Goal: Communication & Community: Share content

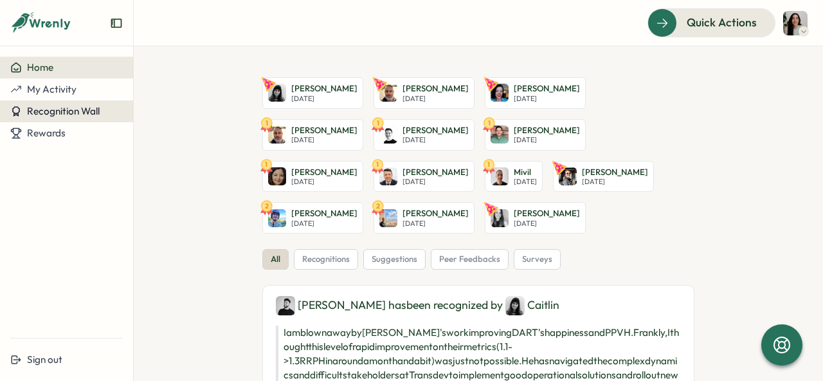
click at [55, 112] on span "Recognition Wall" at bounding box center [63, 111] width 73 height 12
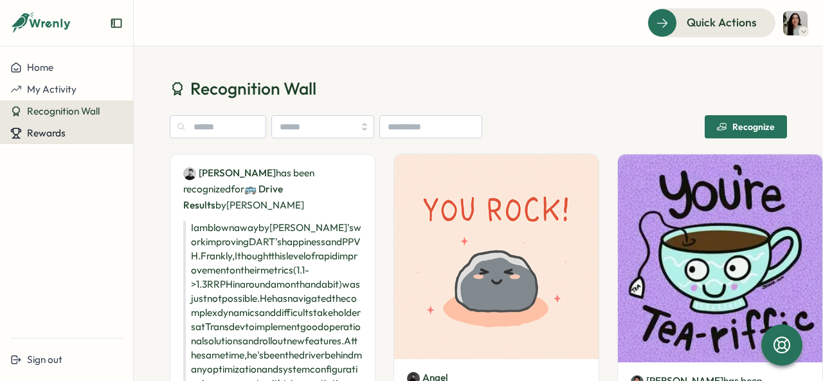
click at [44, 134] on span "Rewards" at bounding box center [46, 133] width 39 height 12
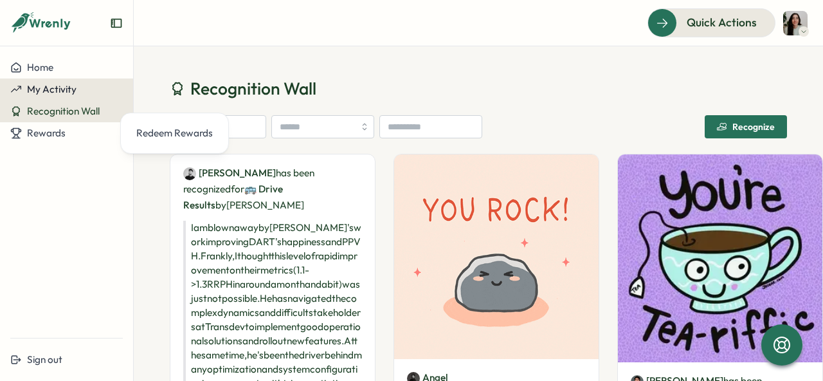
click at [65, 93] on span "My Activity" at bounding box center [52, 89] width 50 height 12
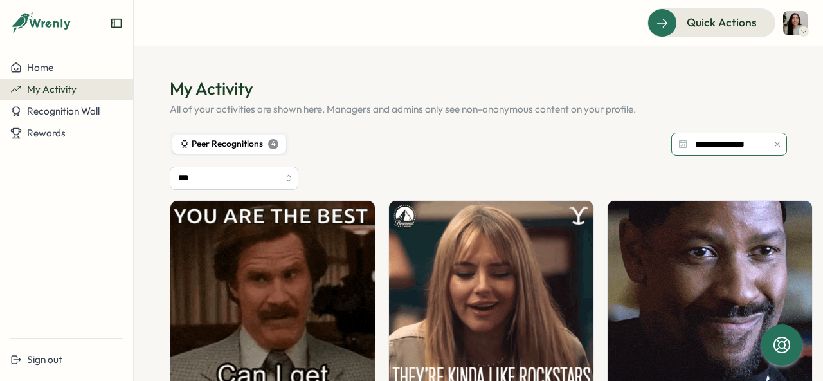
click at [701, 144] on input "**********" at bounding box center [729, 143] width 116 height 23
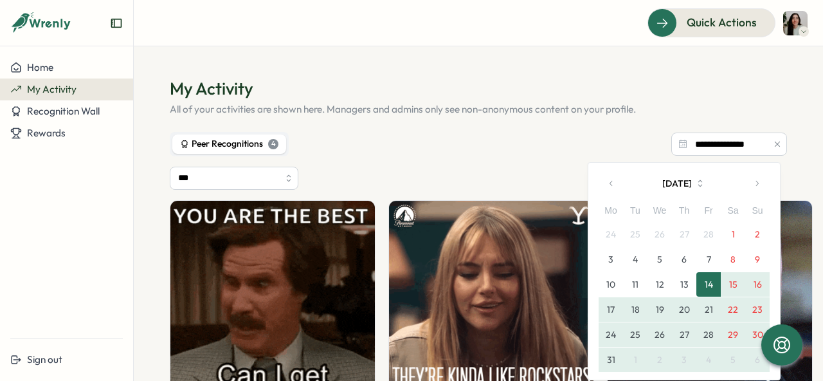
click at [563, 152] on div "**********" at bounding box center [478, 144] width 617 height 24
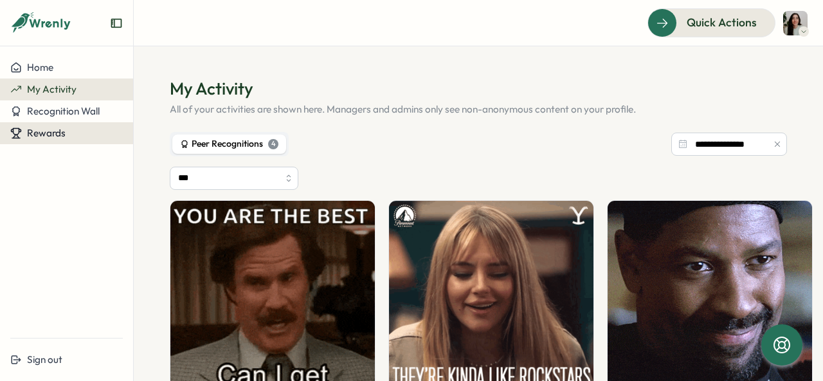
click at [57, 135] on span "Rewards" at bounding box center [46, 133] width 39 height 12
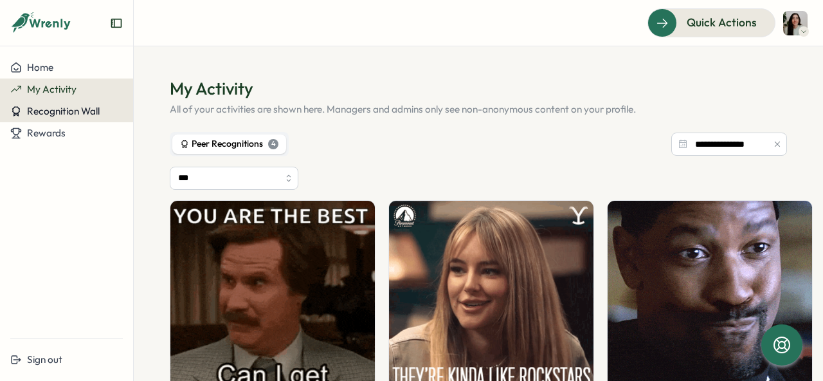
click at [71, 114] on span "Recognition Wall" at bounding box center [63, 111] width 73 height 12
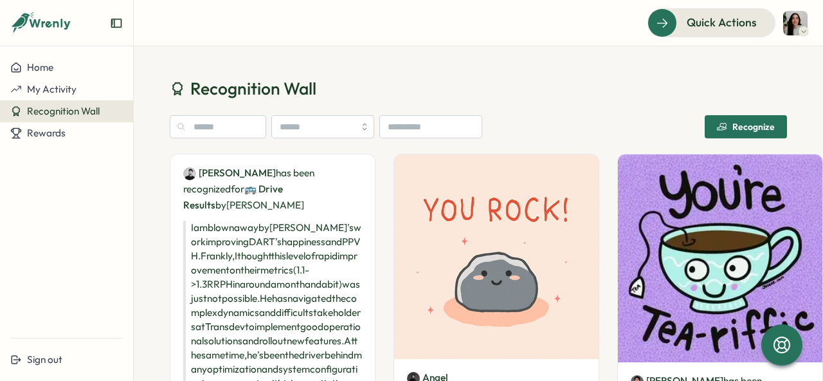
click at [741, 126] on div "Recognize" at bounding box center [746, 127] width 58 height 10
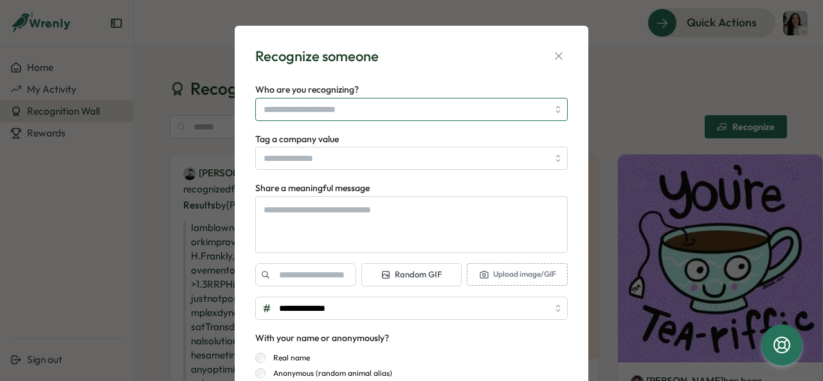
type textarea "*"
click at [396, 110] on input "Who are you recognizing?" at bounding box center [406, 109] width 284 height 22
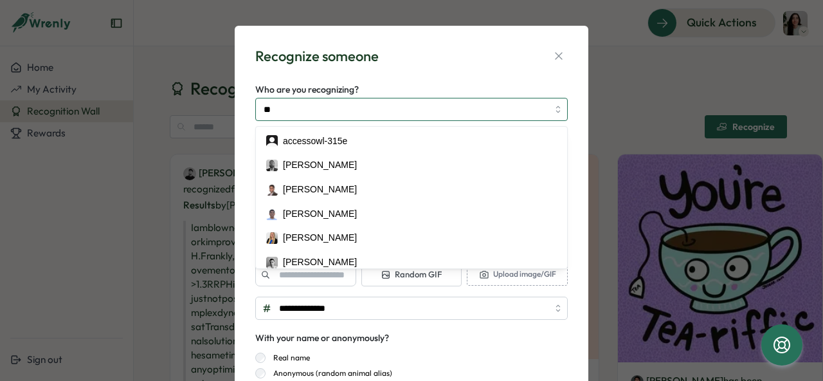
type input "***"
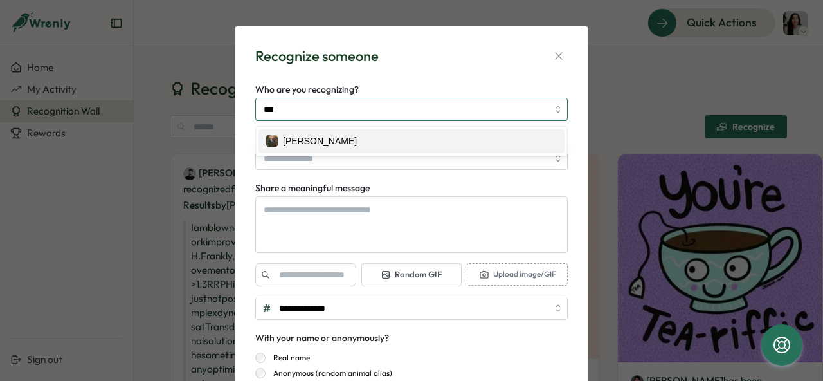
type textarea "*"
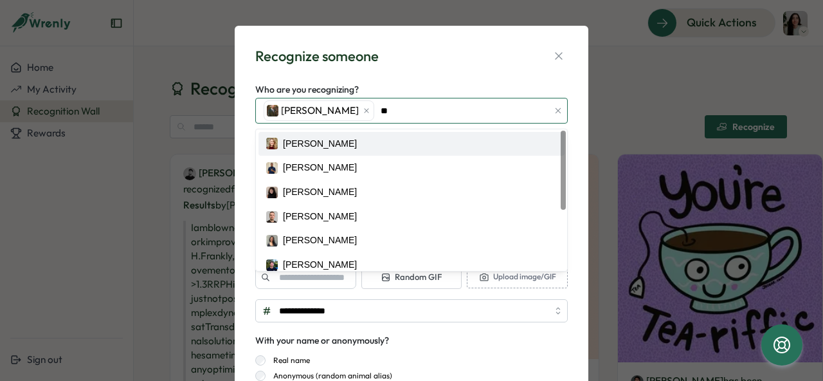
type input "***"
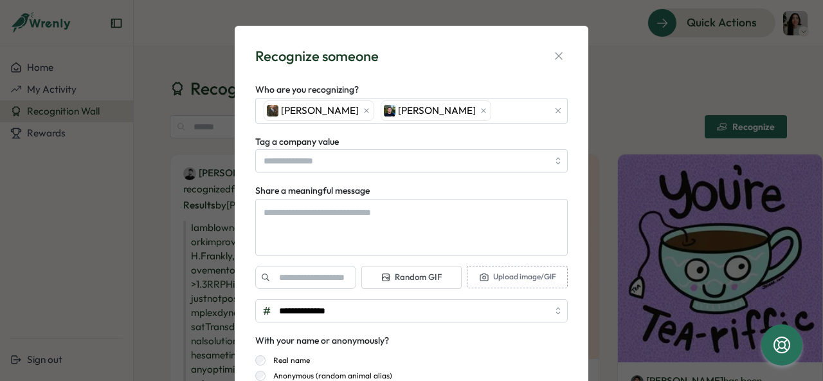
click at [460, 73] on div "**********" at bounding box center [411, 235] width 323 height 388
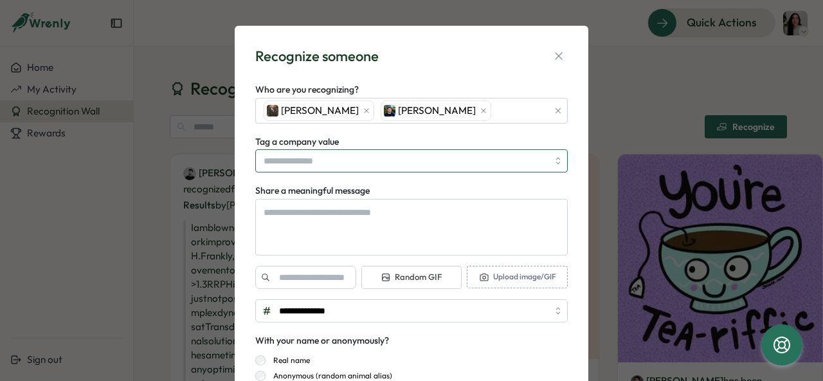
click at [320, 164] on input "Tag a company value" at bounding box center [411, 160] width 312 height 23
type textarea "*"
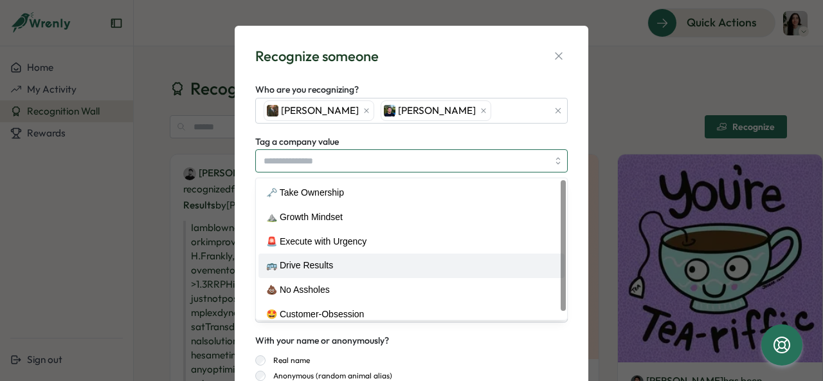
type input "**********"
type textarea "*"
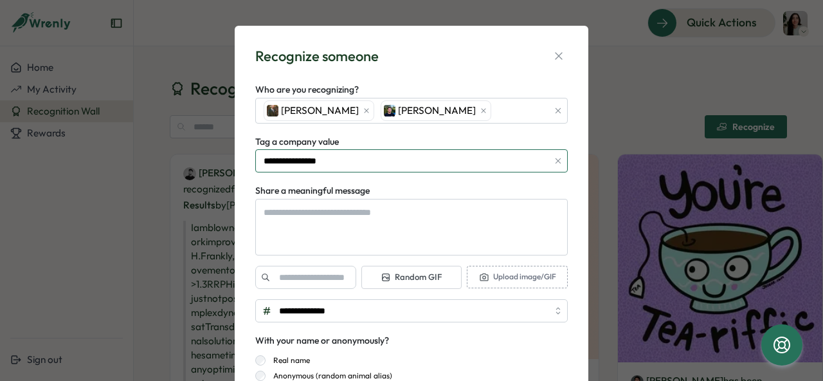
click at [341, 168] on input "**********" at bounding box center [411, 160] width 312 height 23
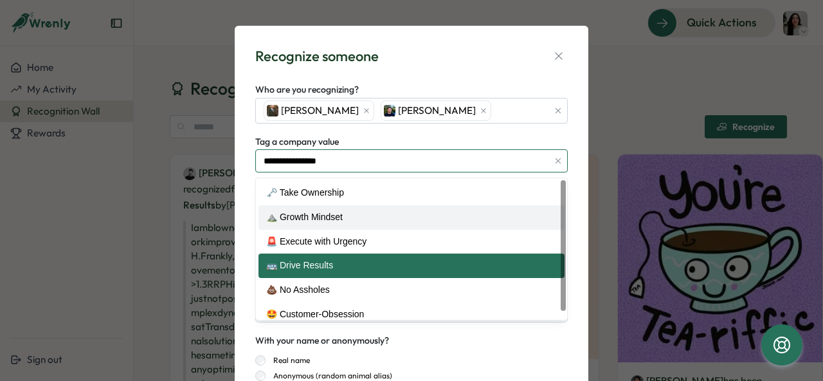
type input "**********"
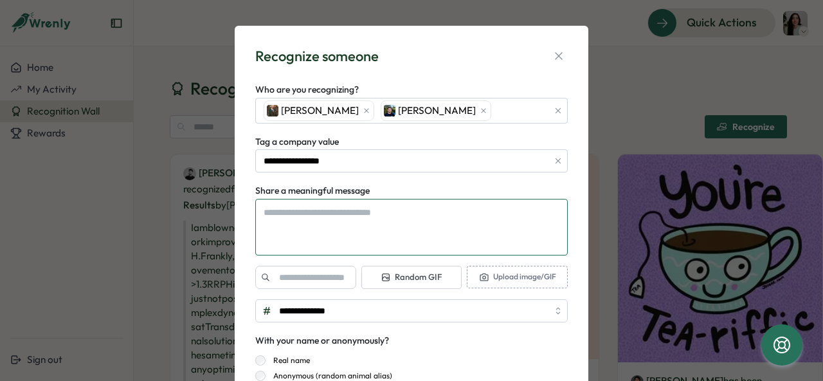
click at [371, 221] on textarea "Share a meaningful message" at bounding box center [411, 227] width 312 height 57
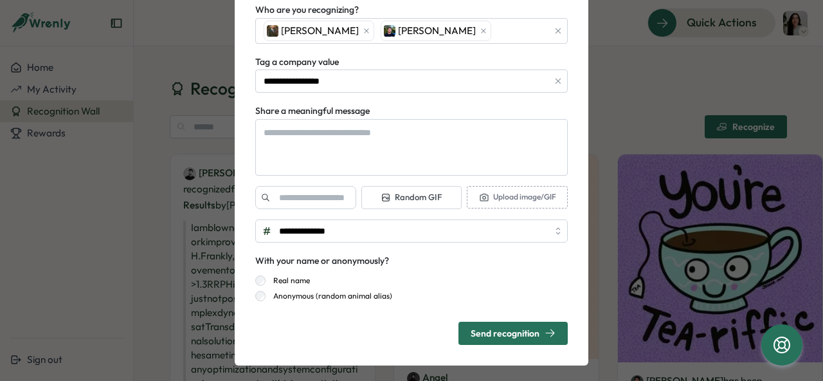
click at [400, 201] on span "Random GIF" at bounding box center [411, 198] width 61 height 12
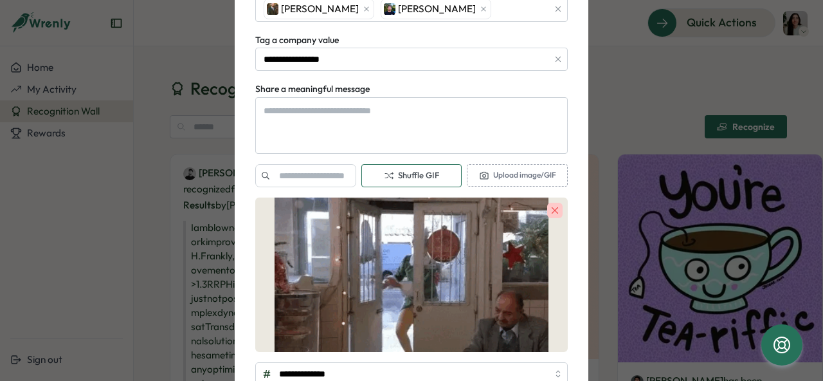
scroll to position [103, 0]
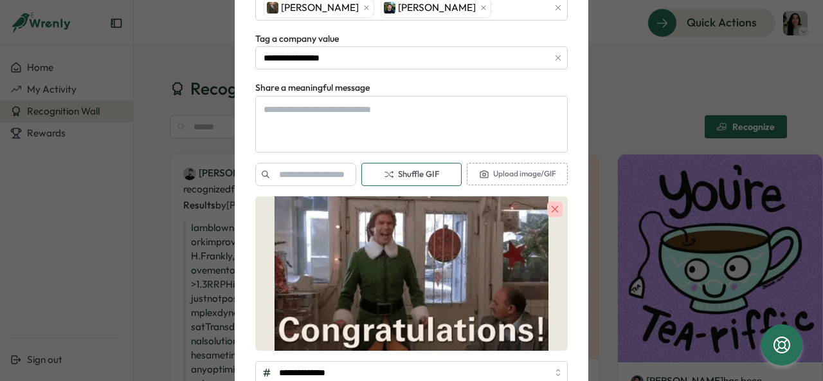
click at [423, 174] on span "Shuffle GIF" at bounding box center [411, 174] width 55 height 12
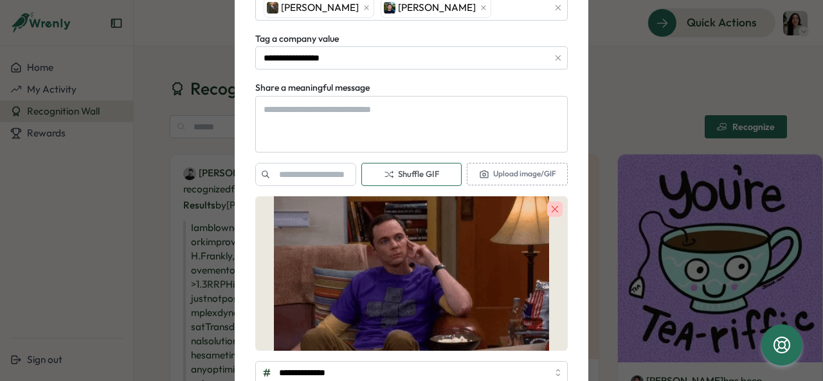
click at [423, 174] on span "Shuffle GIF" at bounding box center [411, 174] width 55 height 12
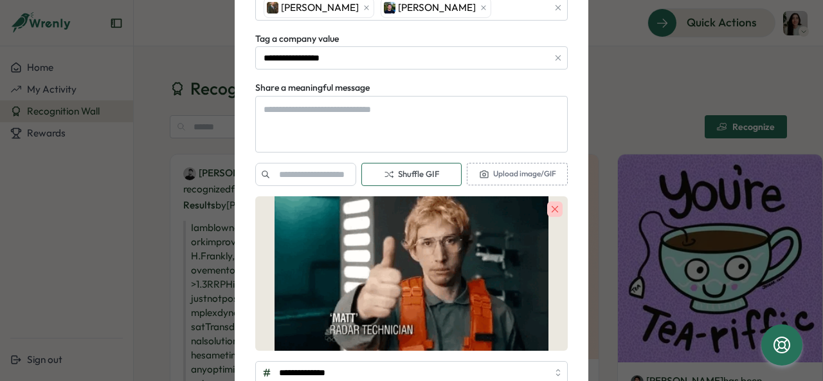
click at [423, 174] on span "Shuffle GIF" at bounding box center [411, 174] width 55 height 12
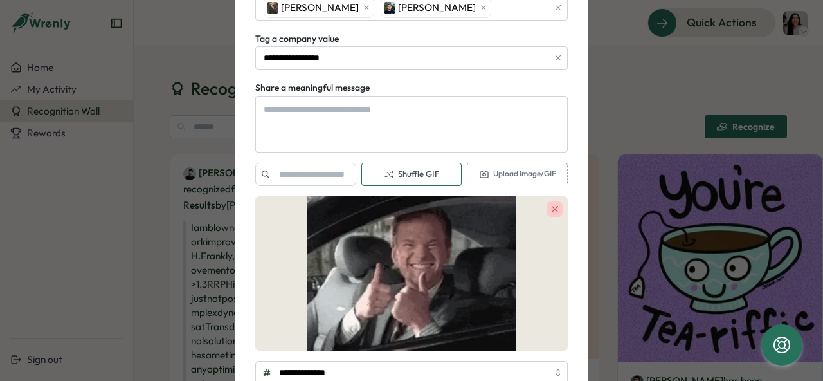
click at [423, 174] on span "Shuffle GIF" at bounding box center [411, 174] width 55 height 12
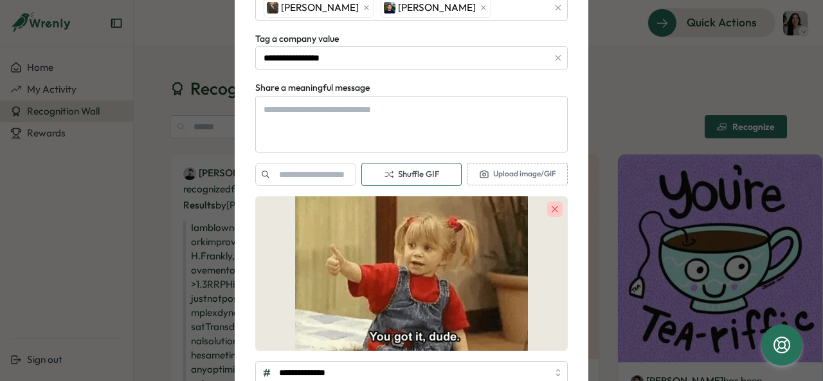
click at [423, 174] on span "Shuffle GIF" at bounding box center [411, 174] width 55 height 12
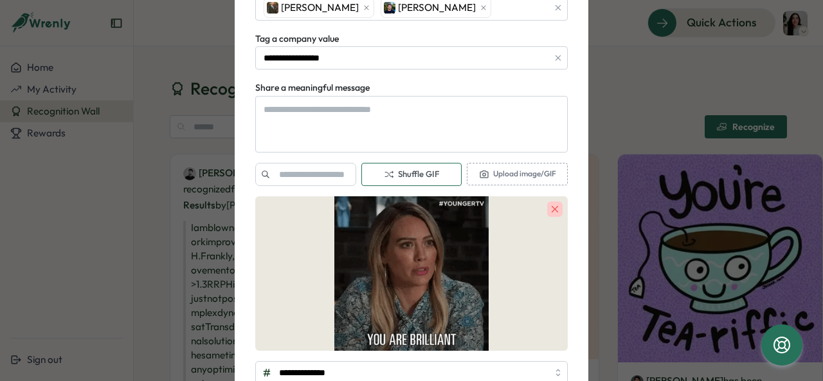
click at [423, 174] on span "Shuffle GIF" at bounding box center [411, 174] width 55 height 12
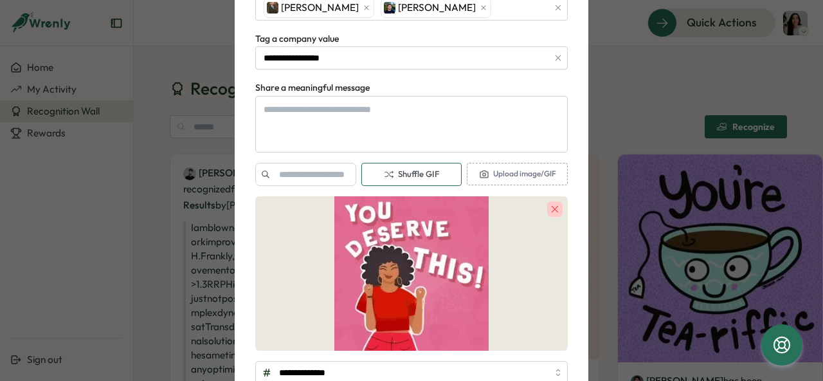
click at [423, 174] on span "Shuffle GIF" at bounding box center [411, 174] width 55 height 12
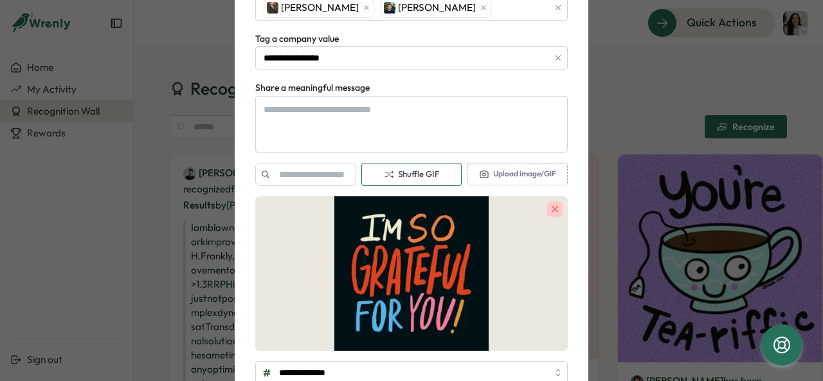
click at [423, 174] on span "Shuffle GIF" at bounding box center [411, 174] width 55 height 12
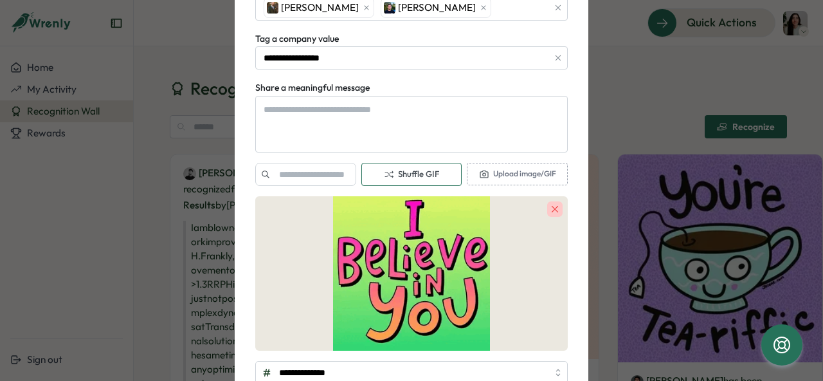
click at [423, 174] on span "Shuffle GIF" at bounding box center [411, 174] width 55 height 12
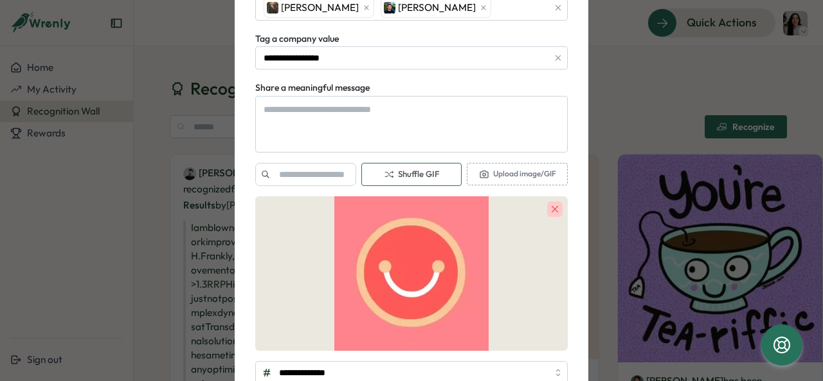
click at [423, 174] on span "Shuffle GIF" at bounding box center [411, 174] width 55 height 12
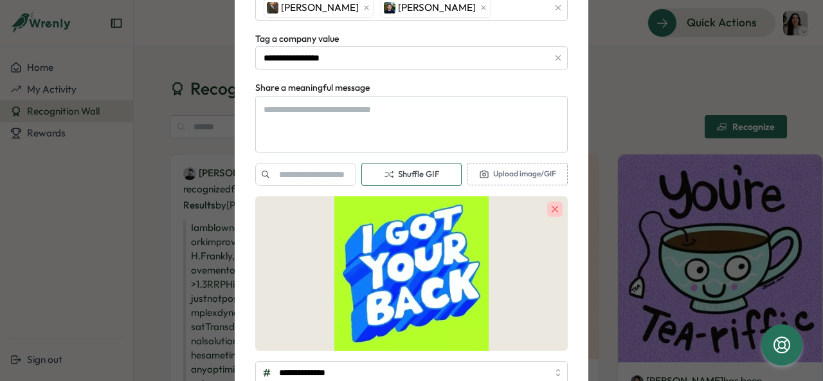
click at [423, 174] on span "Shuffle GIF" at bounding box center [411, 174] width 55 height 12
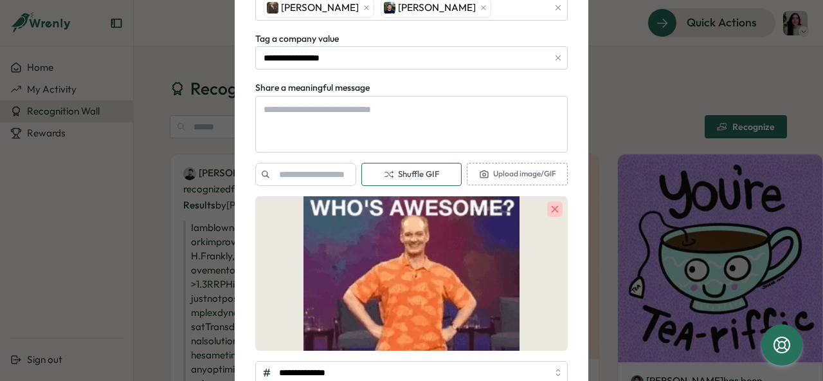
click at [423, 174] on span "Shuffle GIF" at bounding box center [411, 174] width 55 height 12
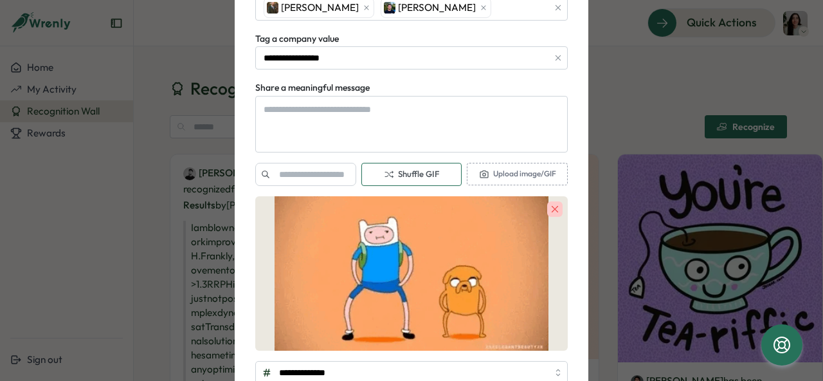
click at [423, 174] on span "Shuffle GIF" at bounding box center [411, 174] width 55 height 12
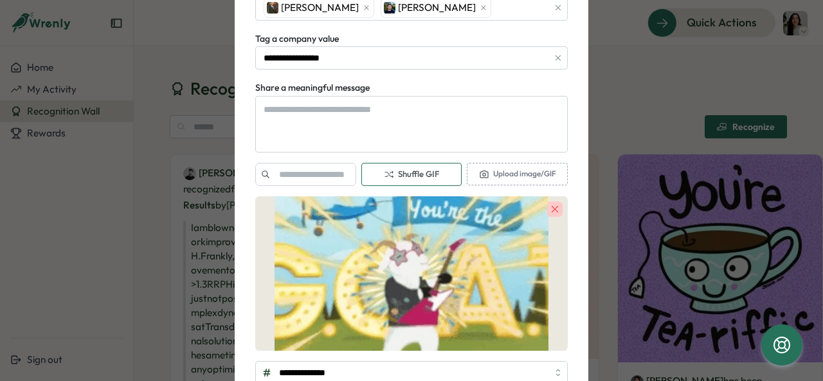
click at [423, 174] on span "Shuffle GIF" at bounding box center [411, 174] width 55 height 12
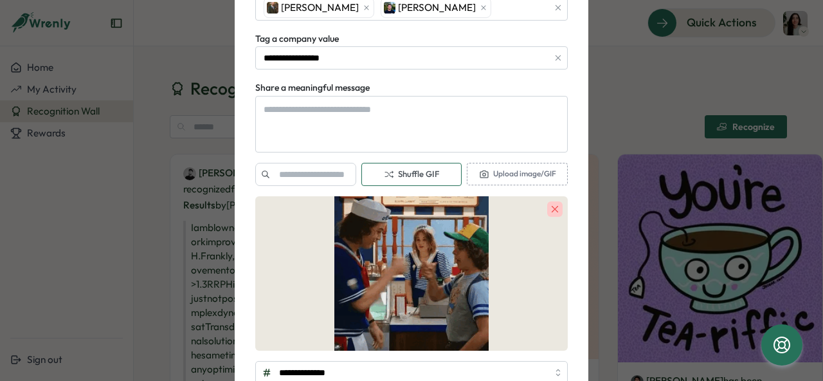
click at [423, 174] on span "Shuffle GIF" at bounding box center [411, 174] width 55 height 12
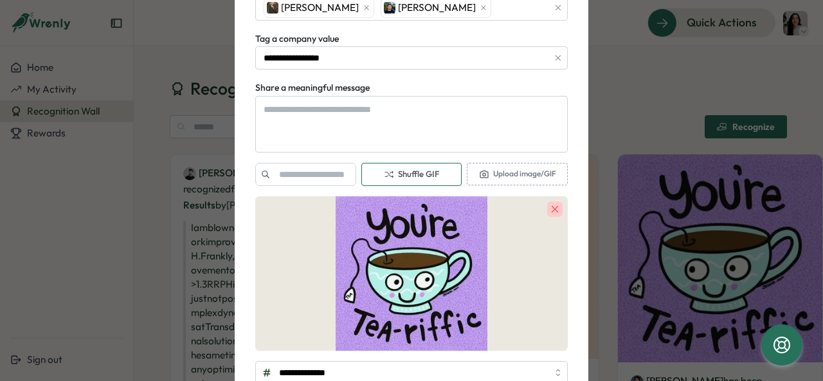
click at [423, 174] on span "Shuffle GIF" at bounding box center [411, 174] width 55 height 12
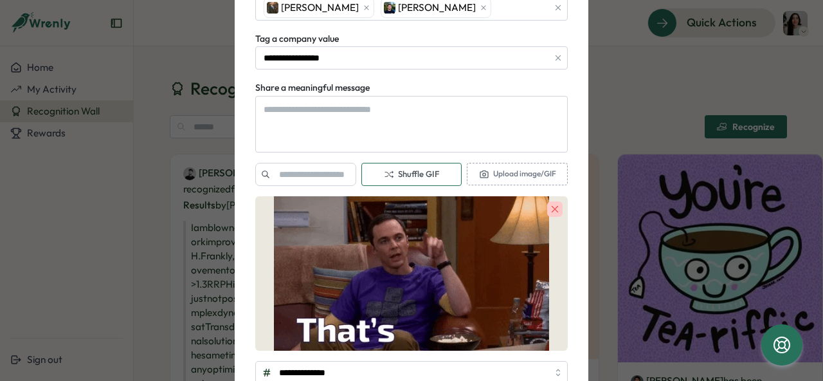
click at [423, 174] on span "Shuffle GIF" at bounding box center [411, 174] width 55 height 12
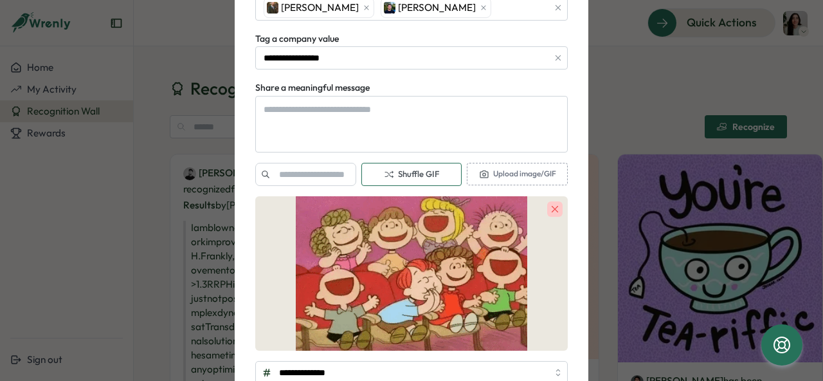
click at [423, 174] on span "Shuffle GIF" at bounding box center [411, 174] width 55 height 12
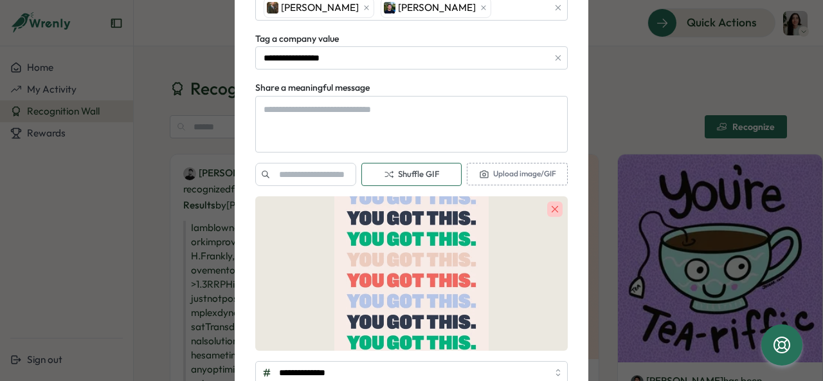
click at [423, 174] on span "Shuffle GIF" at bounding box center [411, 174] width 55 height 12
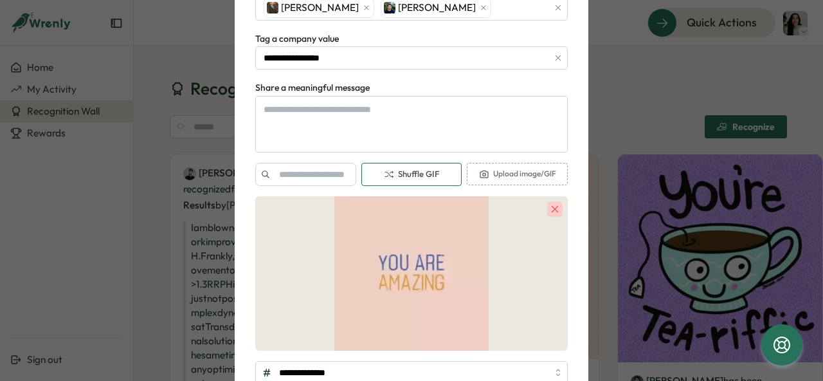
click at [423, 174] on span "Shuffle GIF" at bounding box center [411, 174] width 55 height 12
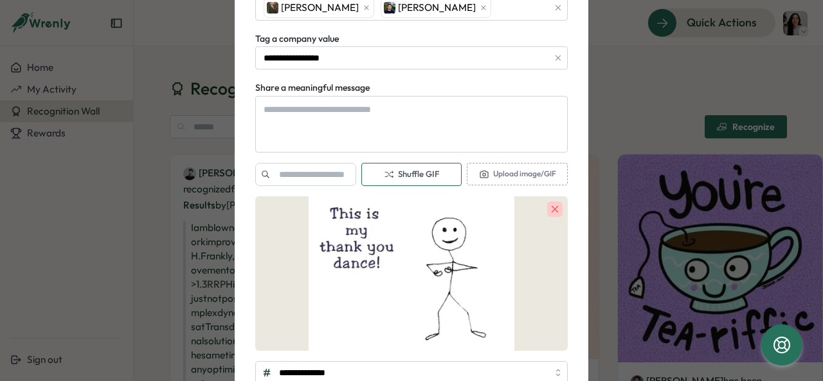
click at [423, 174] on span "Shuffle GIF" at bounding box center [411, 174] width 55 height 12
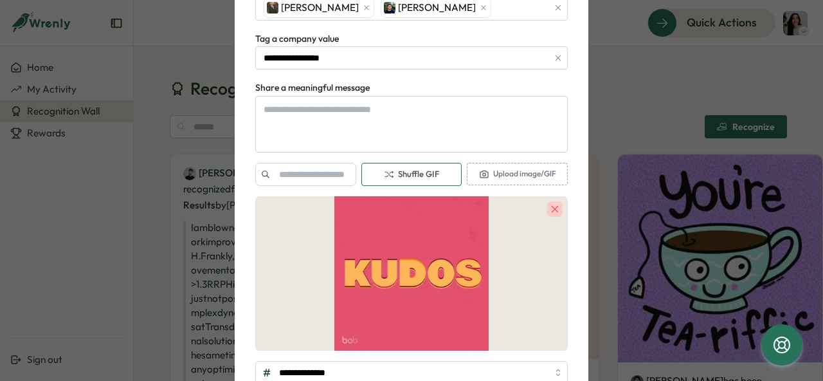
click at [423, 174] on span "Shuffle GIF" at bounding box center [411, 174] width 55 height 12
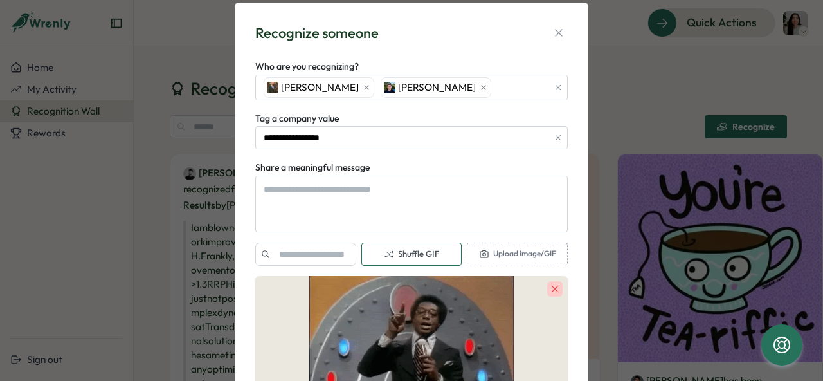
scroll to position [0, 0]
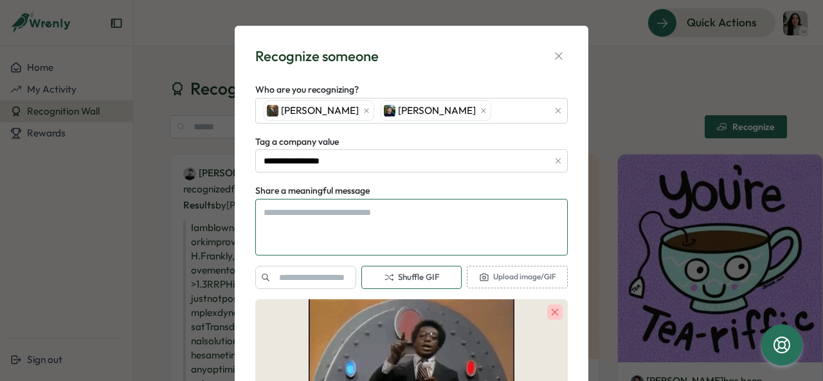
click at [363, 225] on textarea "Share a meaningful message" at bounding box center [411, 227] width 312 height 57
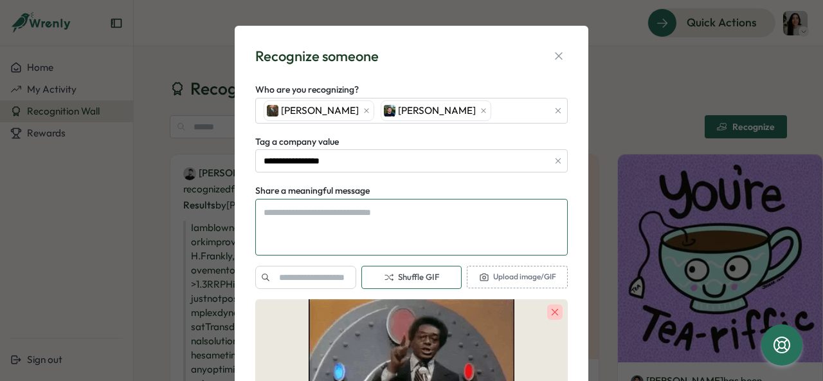
type textarea "*"
